Goal: Task Accomplishment & Management: Manage account settings

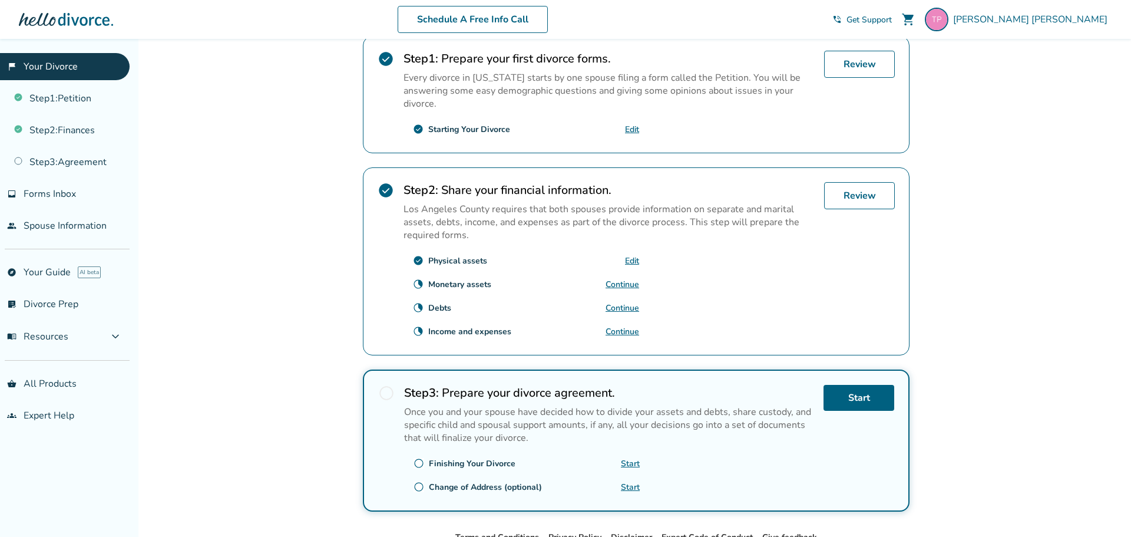
scroll to position [242, 0]
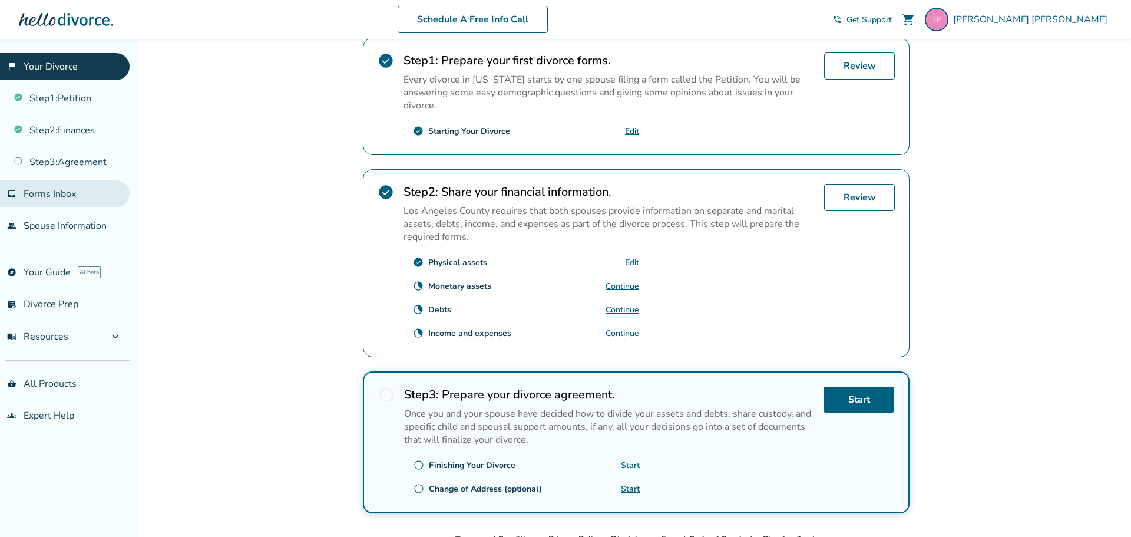
click at [61, 194] on span "Forms Inbox" at bounding box center [50, 193] width 52 height 13
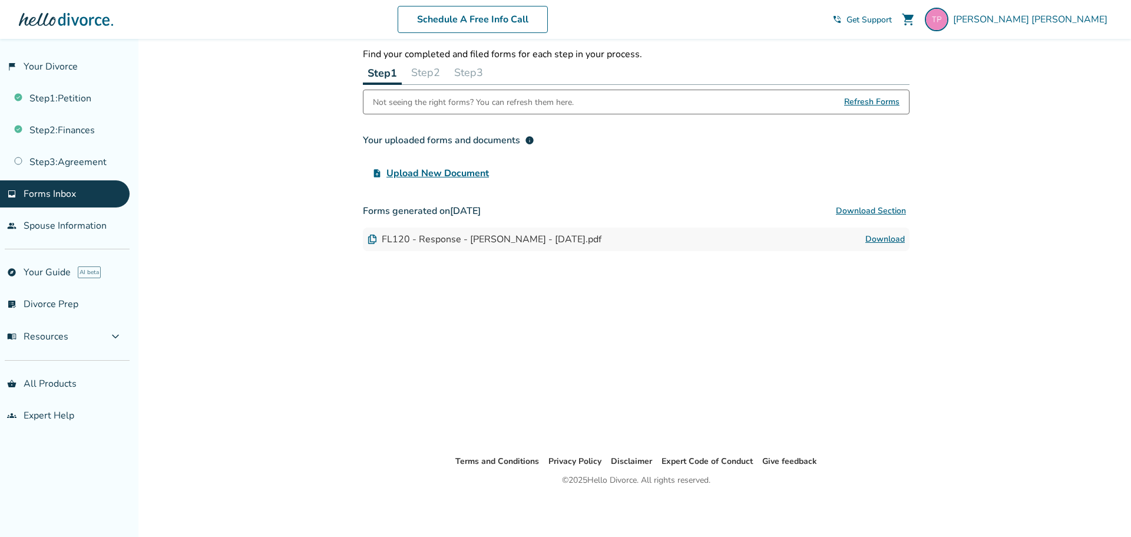
scroll to position [39, 0]
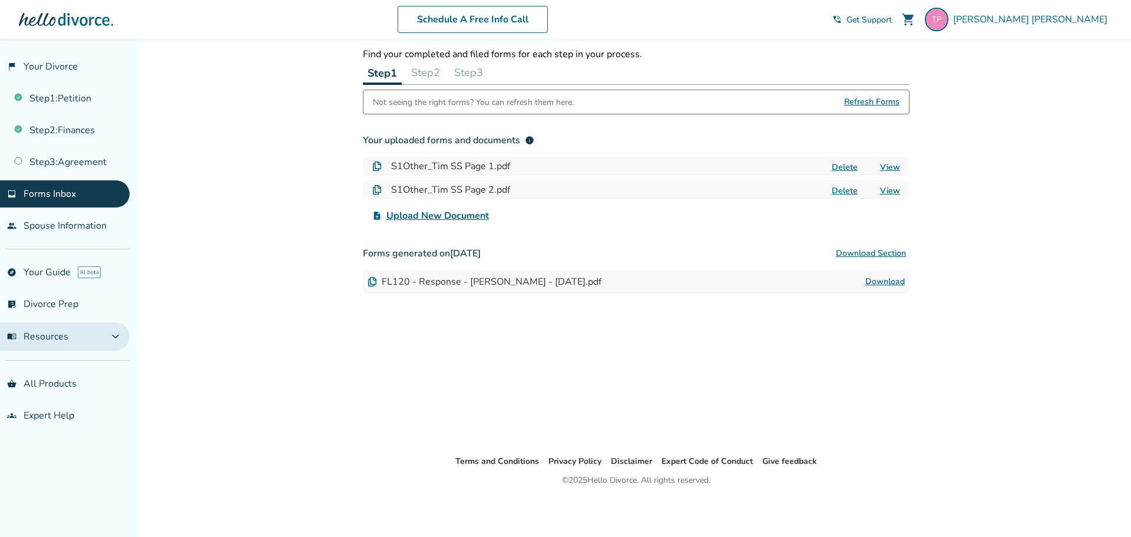
click at [108, 332] on button "menu_book Resources expand_more" at bounding box center [65, 336] width 130 height 28
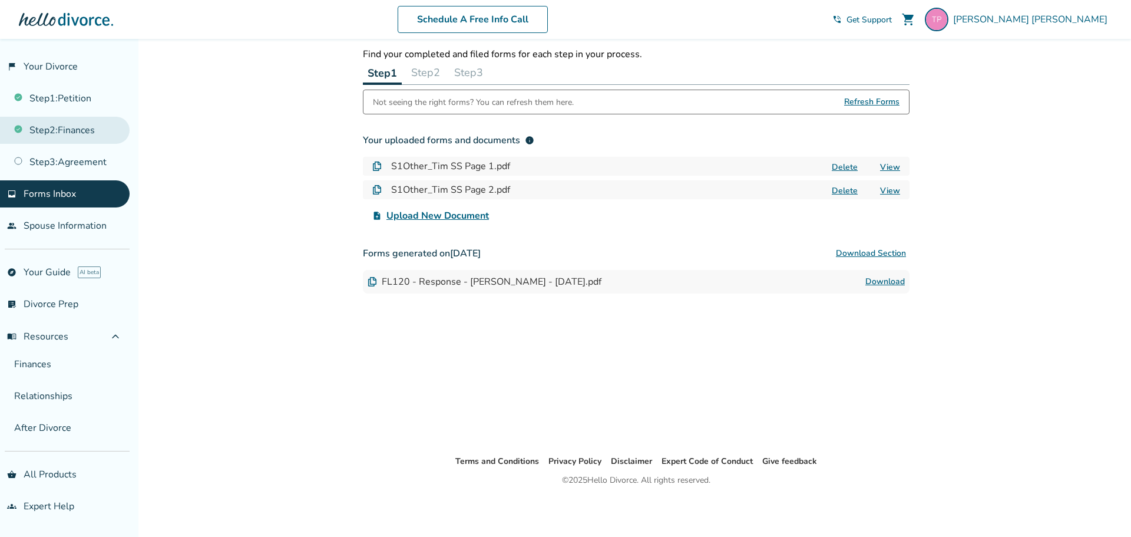
click at [84, 131] on link "Step 2 : Finances" at bounding box center [65, 130] width 130 height 27
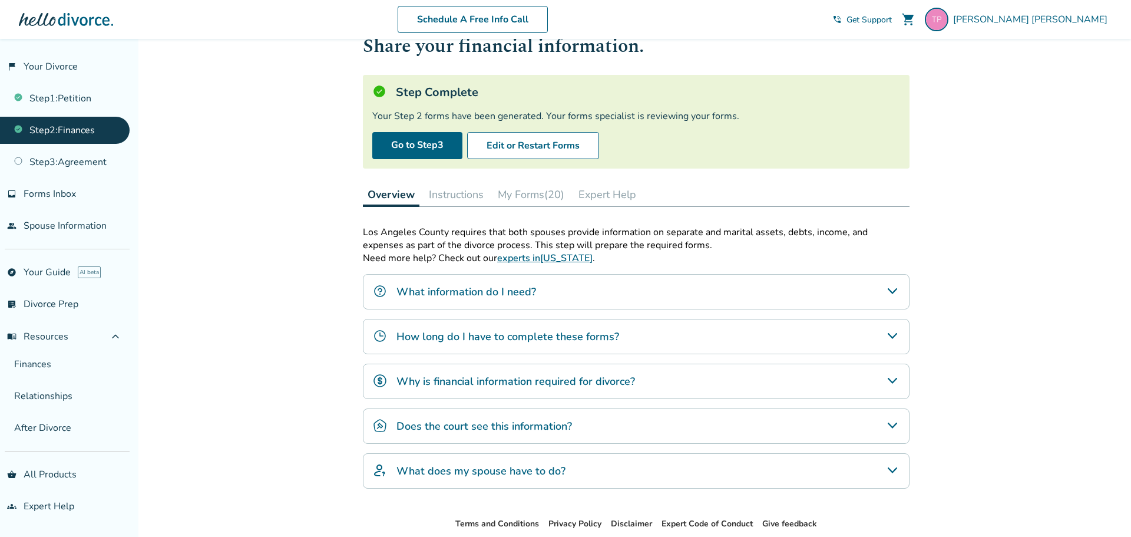
scroll to position [19, 0]
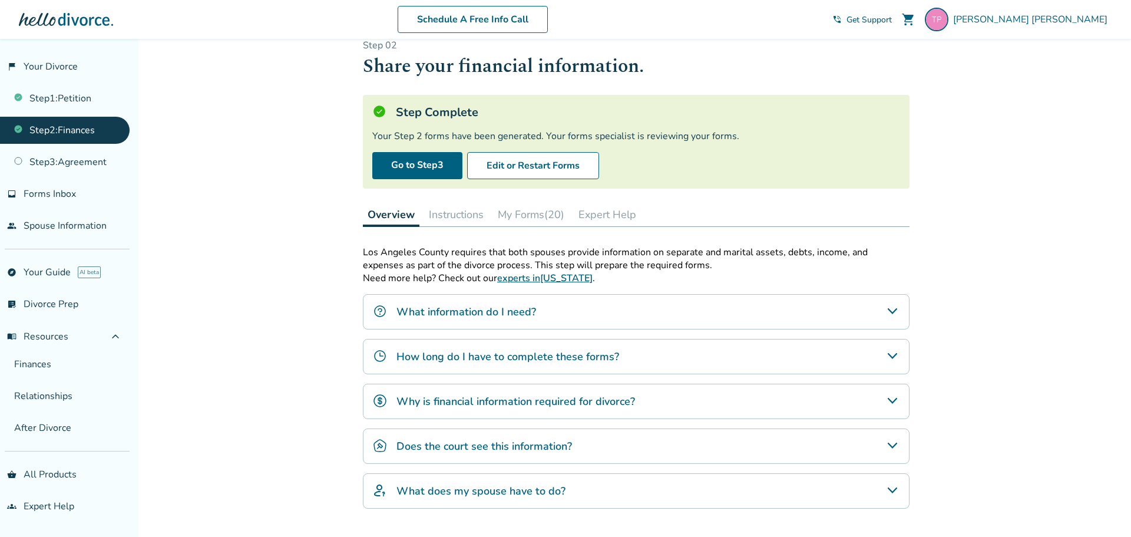
click at [541, 213] on button "My Forms (20)" at bounding box center [531, 215] width 76 height 24
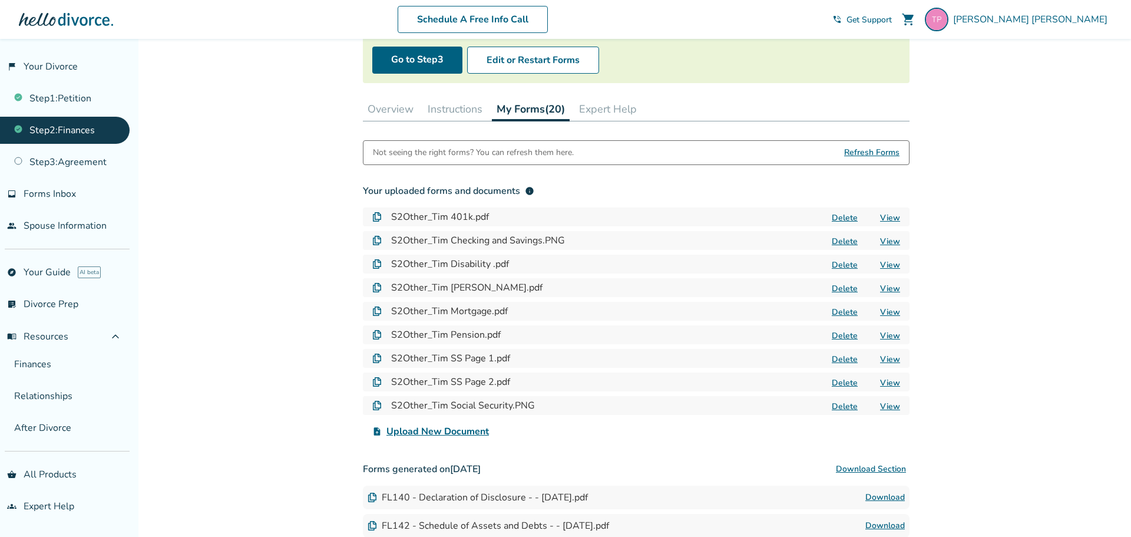
scroll to position [131, 0]
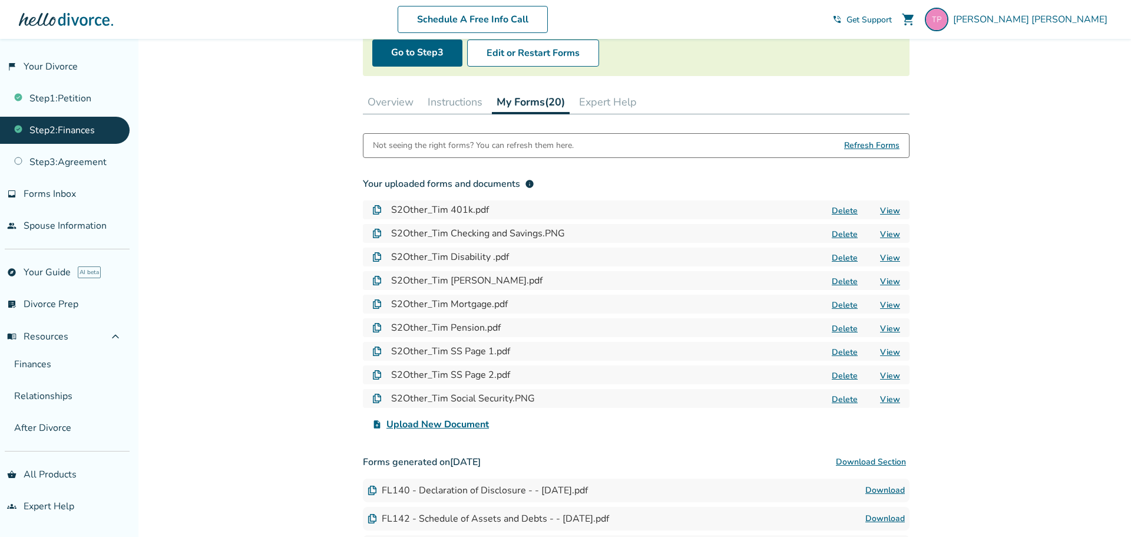
click at [890, 207] on link "View" at bounding box center [890, 210] width 20 height 11
